Goal: Information Seeking & Learning: Learn about a topic

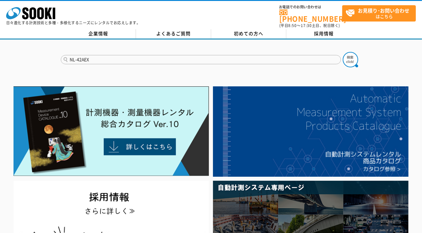
type input "NL-42AEX"
click at [343, 52] on button at bounding box center [350, 59] width 15 height 15
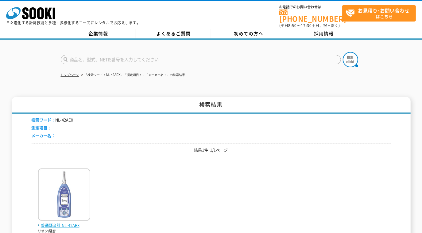
click at [83, 177] on img at bounding box center [64, 195] width 52 height 54
click at [69, 197] on img at bounding box center [64, 195] width 52 height 54
click at [71, 222] on span "普通騒音計 NL-42AEX" at bounding box center [64, 225] width 52 height 6
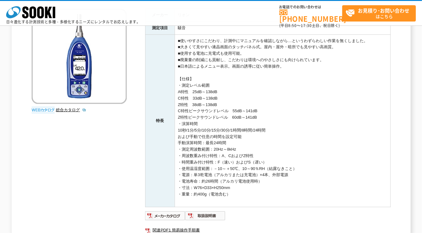
scroll to position [191, 0]
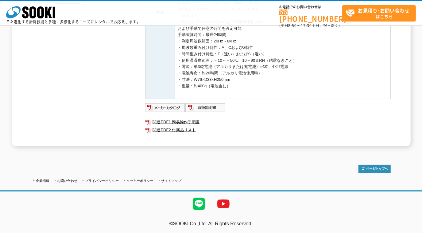
drag, startPoint x: 171, startPoint y: 107, endPoint x: 256, endPoint y: 101, distance: 85.2
click at [260, 100] on div "メーカー リオン 測定項目 騒音 特長 ■使いやすさにこだわり、計測中にマニュアルを確認しながら…というわずらわしい作業を無くしました。 ■大きくて見やすい液…" at bounding box center [267, 23] width 245 height 245
click at [167, 109] on img at bounding box center [165, 107] width 40 height 10
click at [262, 114] on div "メーカー リオン 測定項目 騒音 特長 ■使いやすさにこだわり、計測中にマニュアルを確認しながら…というわずらわしい作業を無くしました。 ■大きくて見やすい液…" at bounding box center [267, 23] width 245 height 245
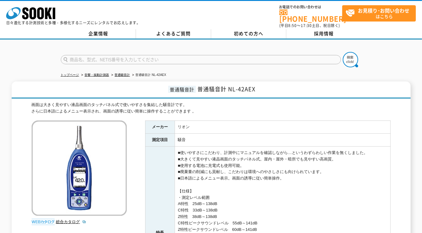
scroll to position [83, 0]
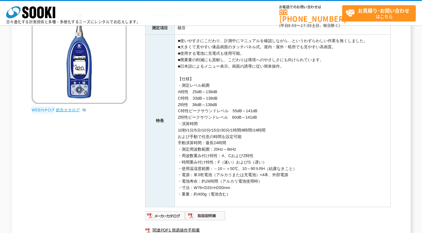
click at [65, 108] on link "総合カタログ" at bounding box center [71, 109] width 30 height 5
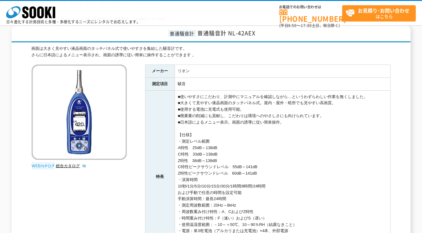
scroll to position [0, 0]
